Goal: Information Seeking & Learning: Find specific fact

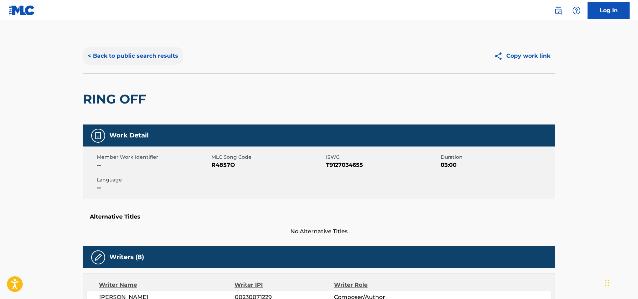
click at [107, 60] on button "< Back to public search results" at bounding box center [133, 55] width 100 height 17
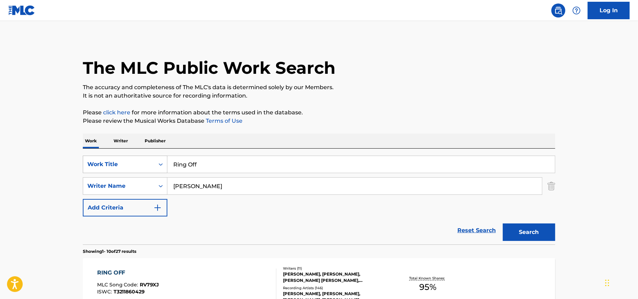
click at [86, 158] on div "SearchWithCriteria67ba625e-c39d-4fd3-b177-43a204f65f67 Work Title Ring Off" at bounding box center [319, 164] width 473 height 17
paste input "[MEDICAL_DATA]"
type input "[MEDICAL_DATA]"
click at [202, 191] on input "[PERSON_NAME]" at bounding box center [354, 186] width 375 height 17
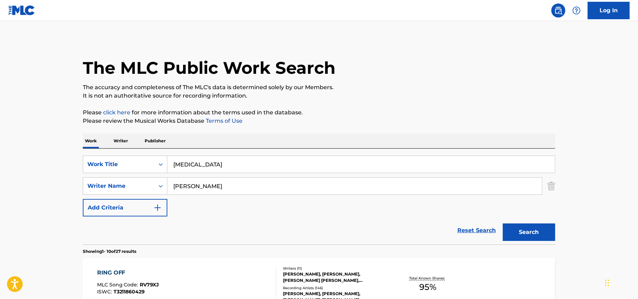
click at [202, 191] on input "[PERSON_NAME]" at bounding box center [354, 186] width 375 height 17
type input "[PERSON_NAME]"
click at [530, 235] on button "Search" at bounding box center [529, 231] width 52 height 17
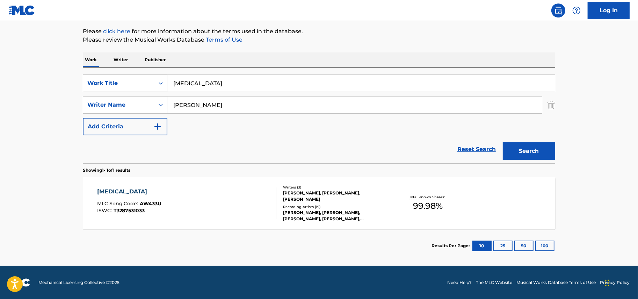
scroll to position [81, 0]
click at [112, 194] on div "[MEDICAL_DATA]" at bounding box center [129, 191] width 65 height 8
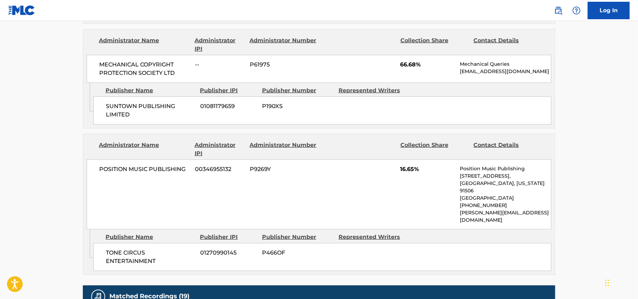
scroll to position [481, 0]
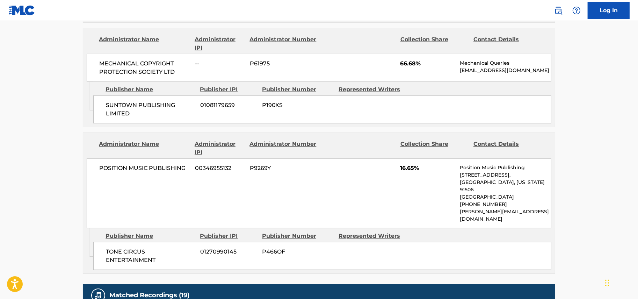
scroll to position [81, 0]
